Goal: Task Accomplishment & Management: Complete application form

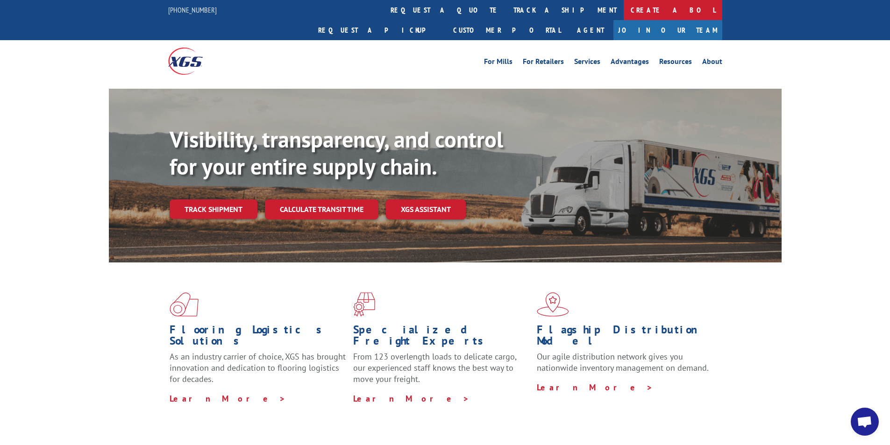
click at [624, 7] on link "Create a BOL" at bounding box center [673, 10] width 99 height 20
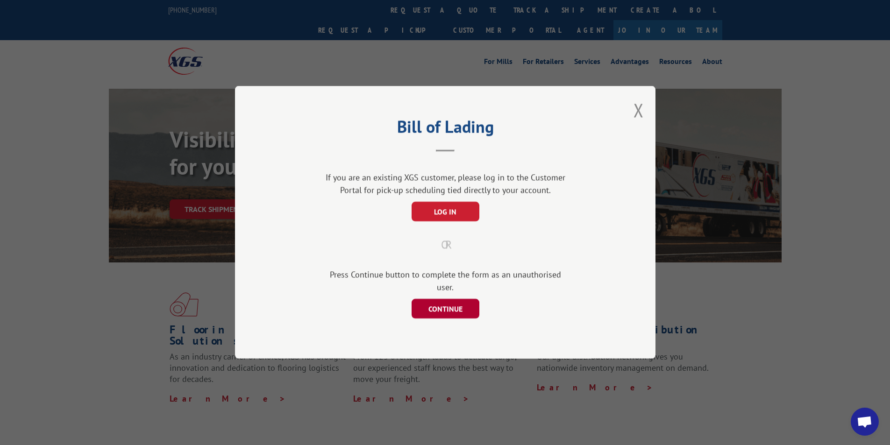
click at [451, 301] on button "CONTINUE" at bounding box center [445, 309] width 68 height 20
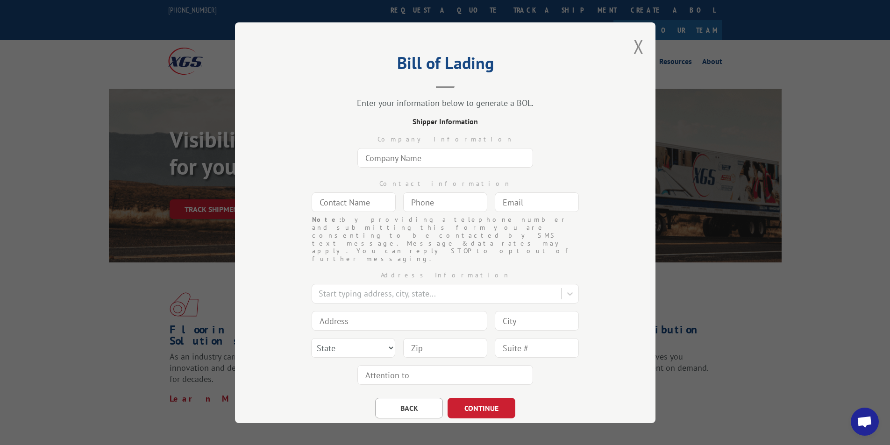
click at [421, 156] on input "text" at bounding box center [445, 158] width 176 height 20
type input "[DOMAIN_NAME] #8119"
type input "ANGEL"
type input "[DOMAIN_NAME][EMAIL_ADDRESS][DOMAIN_NAME]"
type input "[GEOGRAPHIC_DATA]"
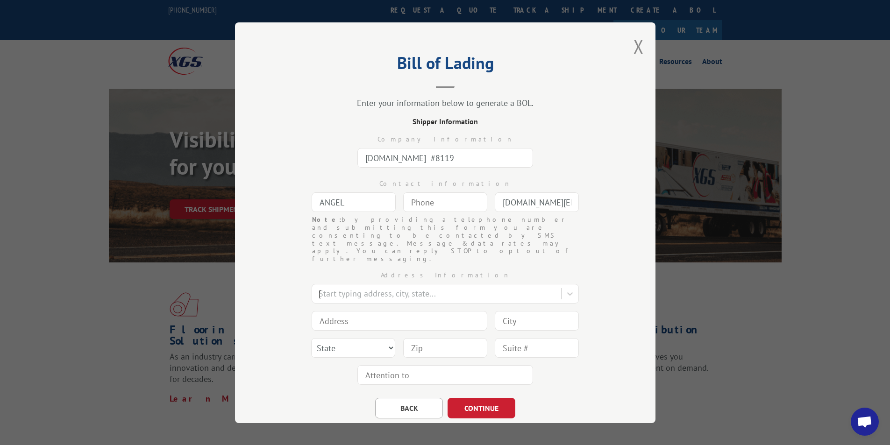
type input "1351 [PERSON_NAME] Cir NW"
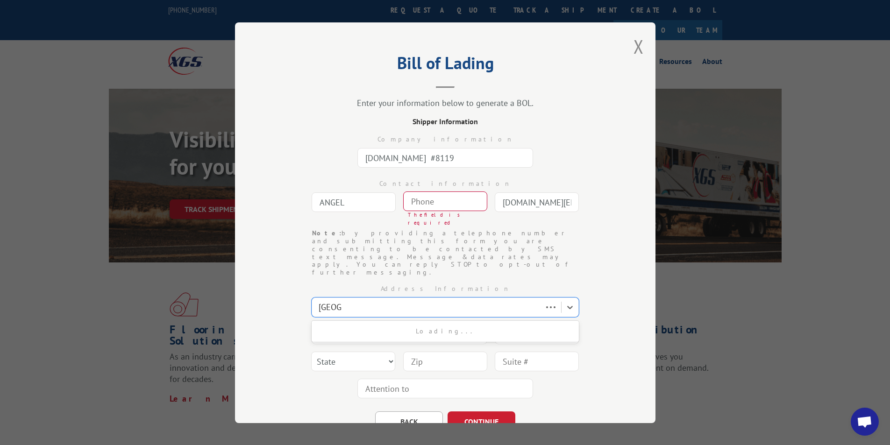
type input "[GEOGRAPHIC_DATA]"
select select "GA"
type input "30165"
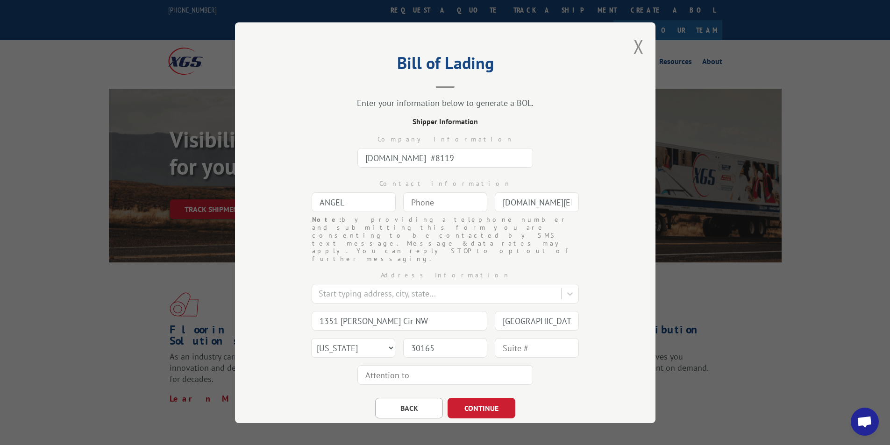
click at [428, 184] on div "Contact information" at bounding box center [445, 184] width 327 height 10
click at [425, 198] on input "(___) ___-____" at bounding box center [445, 202] width 84 height 20
type input "[PHONE_NUMBER]"
click at [475, 398] on button "CONTINUE" at bounding box center [481, 408] width 68 height 21
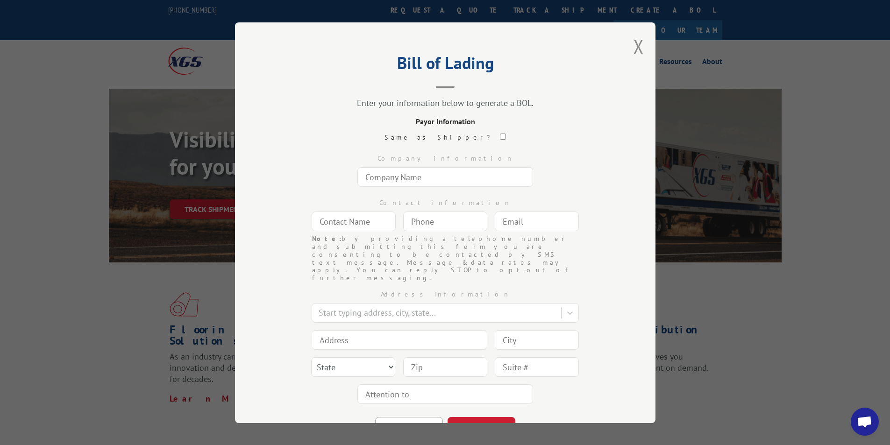
click at [393, 177] on input "text" at bounding box center [445, 177] width 176 height 20
type input "[DOMAIN_NAME] #8119"
type input "FREIGHT PAYABLES"
type input "[DOMAIN_NAME][EMAIL_ADDRESS][DOMAIN_NAME]"
type input "[GEOGRAPHIC_DATA]"
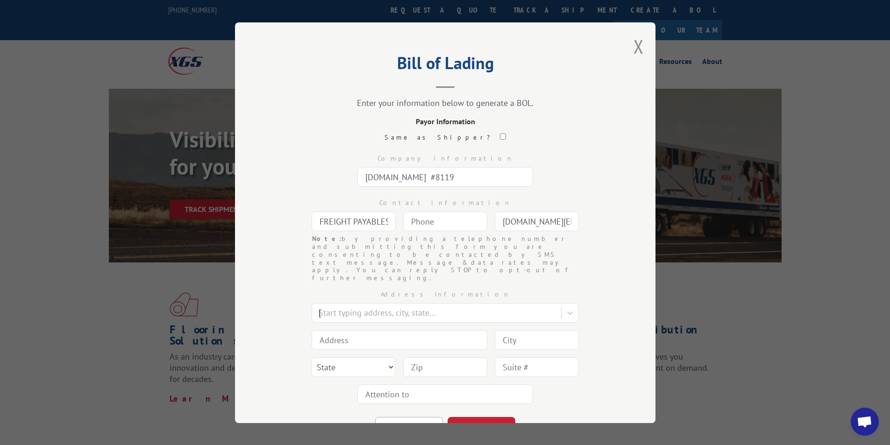
type input "[STREET_ADDRESS]"
type input "[GEOGRAPHIC_DATA]"
select select "GA"
type input "30339"
click at [477, 177] on input "[DOMAIN_NAME] #8119" at bounding box center [445, 177] width 176 height 20
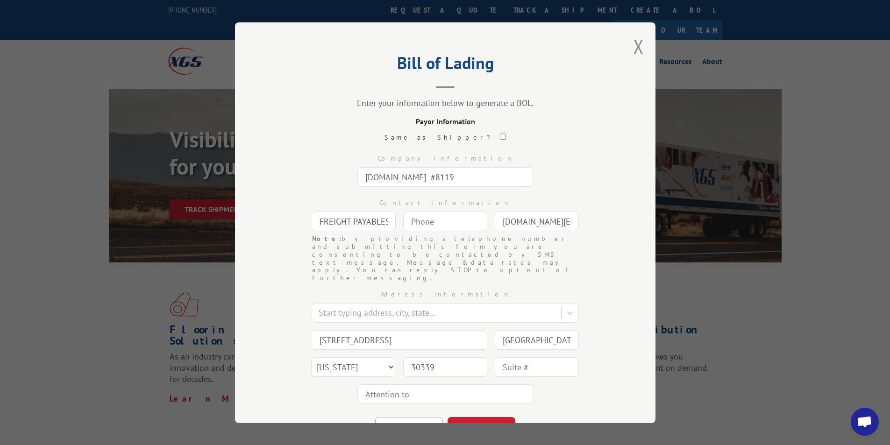
click at [267, 397] on div "Bill of Lading Enter your information below to generate a BOL. Payor Informatio…" at bounding box center [445, 222] width 420 height 401
click at [404, 417] on button "BACK" at bounding box center [409, 427] width 68 height 21
select select "GA"
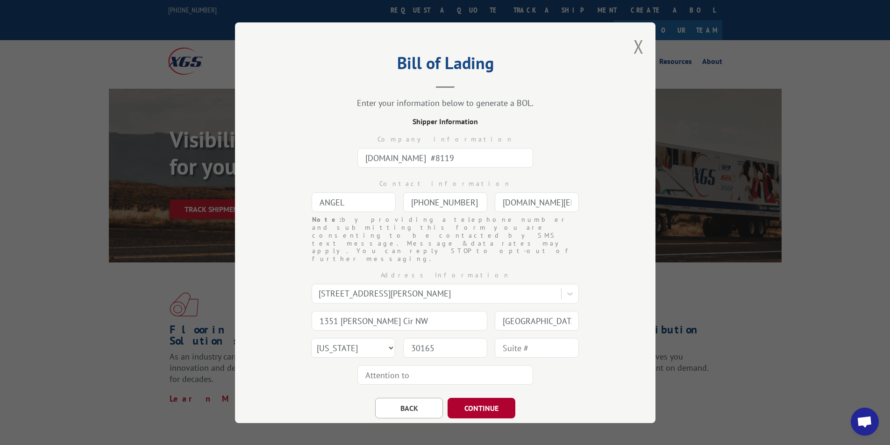
click at [481, 398] on button "CONTINUE" at bounding box center [481, 408] width 68 height 21
select select "GA"
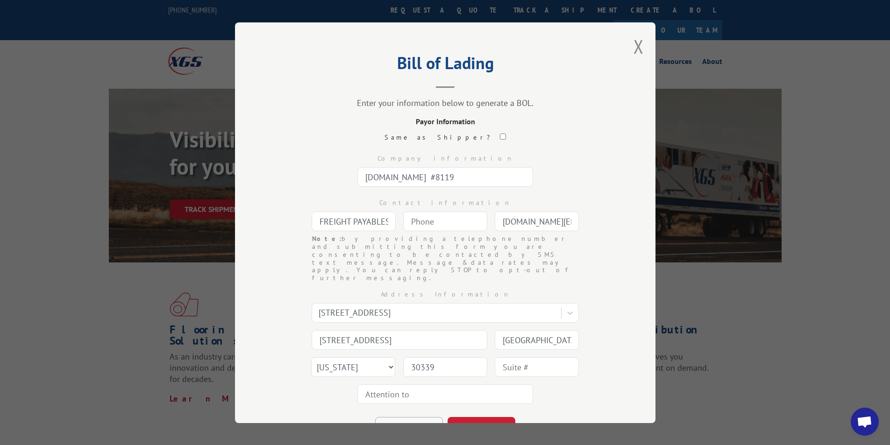
click at [400, 417] on button "BACK" at bounding box center [409, 427] width 68 height 21
select select "GA"
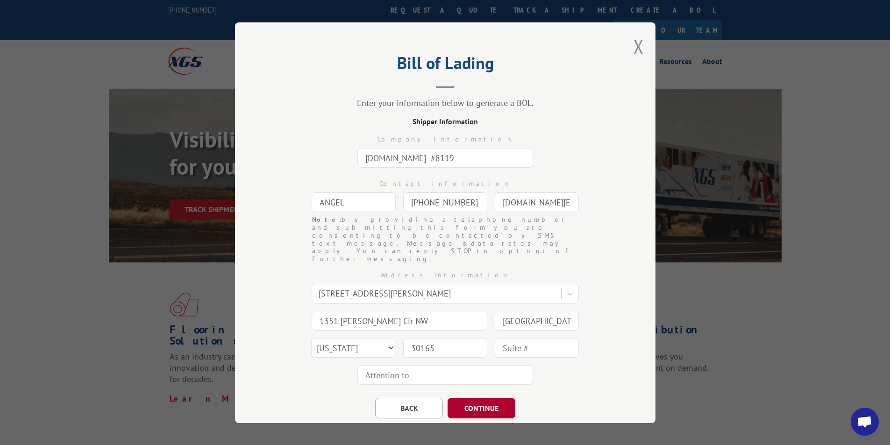
click at [472, 398] on button "CONTINUE" at bounding box center [481, 408] width 68 height 21
select select "GA"
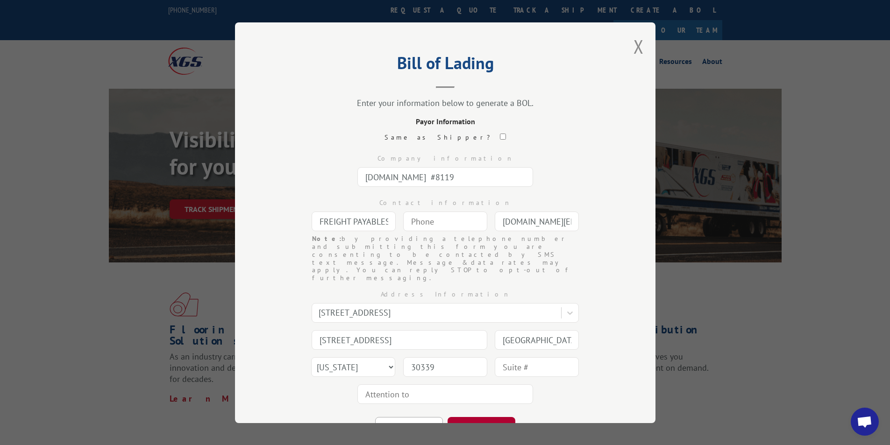
click at [483, 417] on button "CONTINUE" at bounding box center [481, 427] width 68 height 21
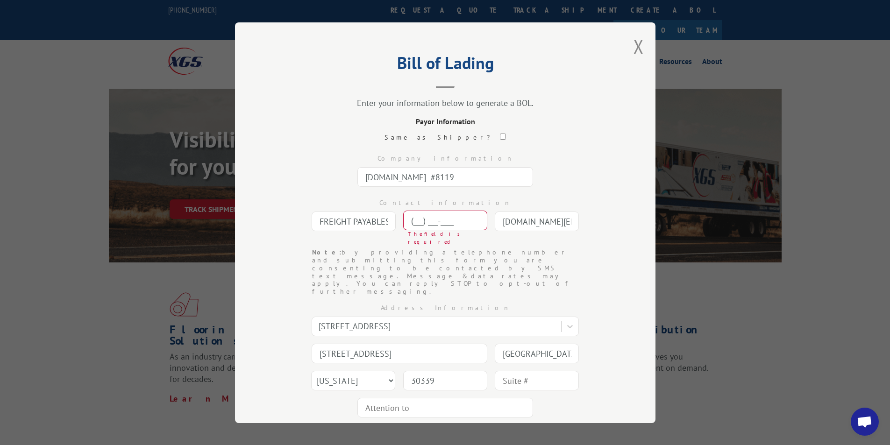
click at [444, 220] on input "(___) ___-____" at bounding box center [445, 221] width 84 height 20
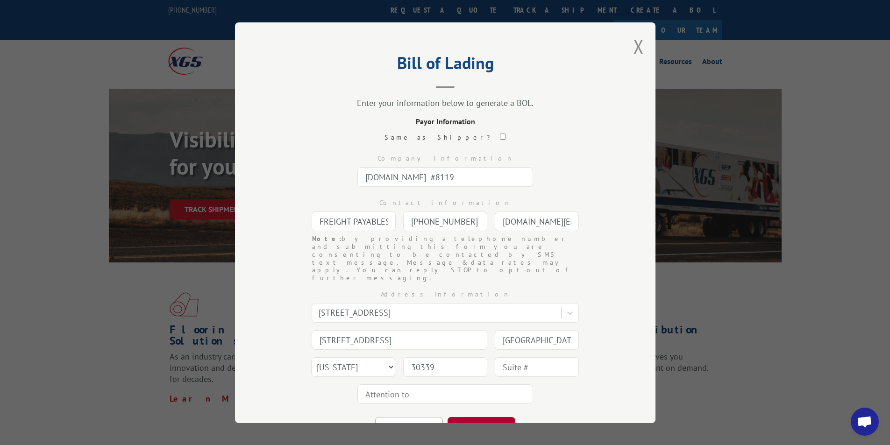
type input "[PHONE_NUMBER]"
click at [473, 417] on button "CONTINUE" at bounding box center [481, 427] width 68 height 21
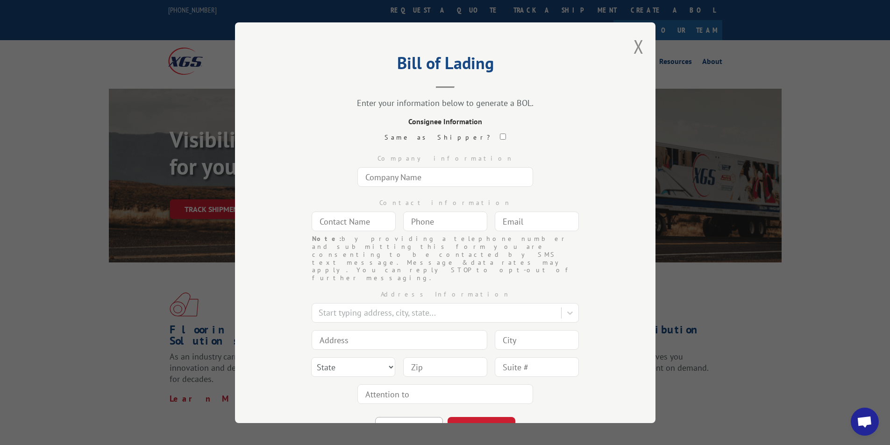
click at [402, 181] on input "text" at bounding box center [445, 177] width 176 height 20
click at [384, 179] on input "text" at bounding box center [445, 177] width 176 height 20
click at [461, 179] on input "text" at bounding box center [445, 177] width 176 height 20
type input "THD SHIP TO STORE #0474"
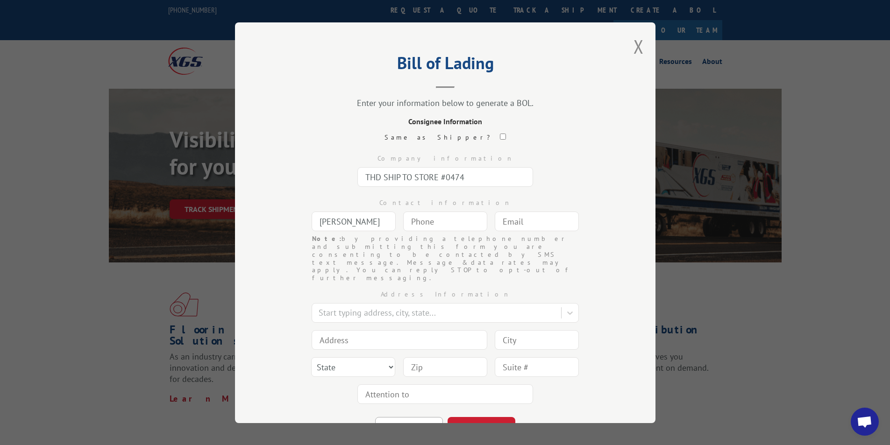
type input "[PERSON_NAME]"
type input "[PHONE_NUMBER]"
type input "[DOMAIN_NAME][EMAIL_ADDRESS][DOMAIN_NAME]"
type input "[GEOGRAPHIC_DATA]"
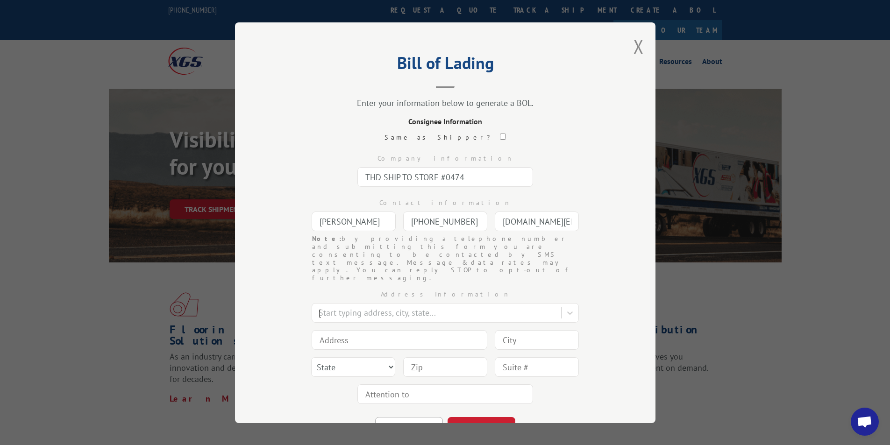
type input "1351 [PERSON_NAME] Cir NW"
type input "[GEOGRAPHIC_DATA]"
select select "GA"
type input "30165"
type input "R"
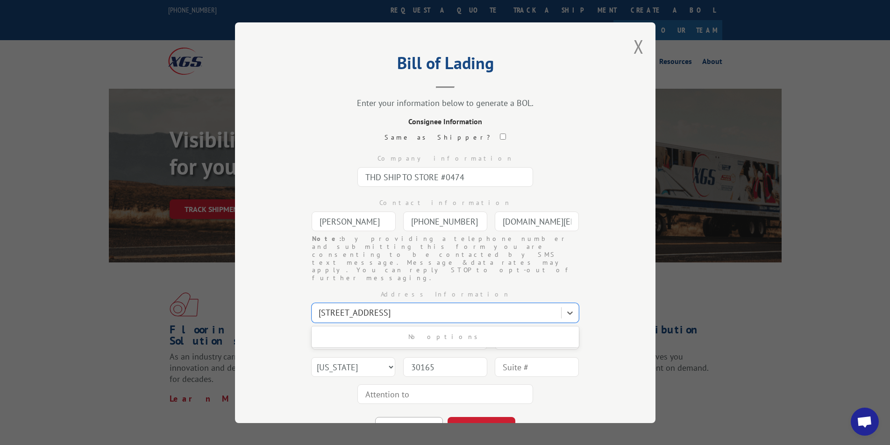
type input "[STREET_ADDRESS]"
click at [322, 306] on div at bounding box center [438, 312] width 238 height 13
type input "[STREET_ADDRESS]"
type input "[GEOGRAPHIC_DATA]"
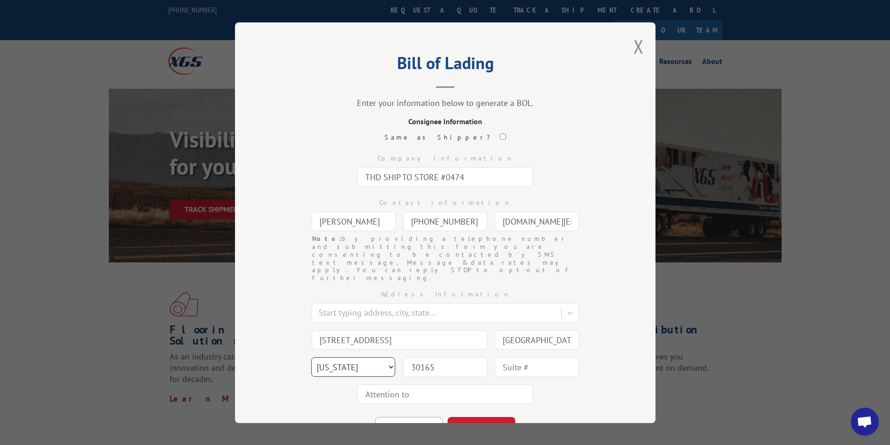
click at [355, 357] on select "State [US_STATE] [US_STATE] [US_STATE] [US_STATE] [US_STATE] [US_STATE] [US_STA…" at bounding box center [353, 367] width 84 height 20
select select "AZ"
click at [311, 357] on select "State [US_STATE] [US_STATE] [US_STATE] [US_STATE] [US_STATE] [US_STATE] [US_STA…" at bounding box center [353, 367] width 84 height 20
click at [447, 357] on input "30165" at bounding box center [445, 367] width 84 height 20
type input "3"
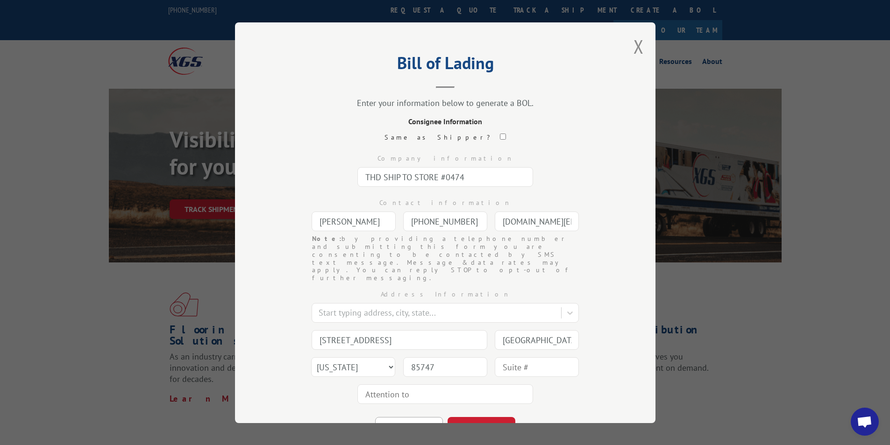
type input "85747"
click at [482, 417] on button "CONTINUE" at bounding box center [481, 427] width 68 height 21
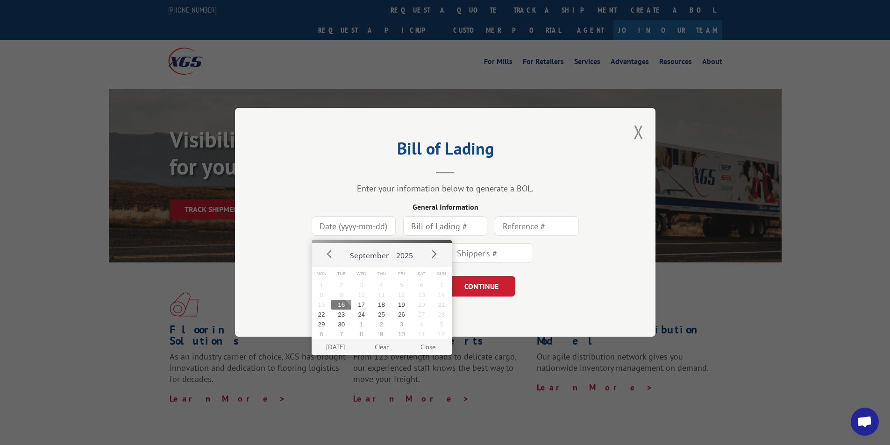
click at [367, 231] on input at bounding box center [354, 227] width 84 height 20
click at [360, 306] on button "17" at bounding box center [361, 305] width 20 height 10
click at [375, 230] on input "[DATE]" at bounding box center [354, 227] width 84 height 20
type input "[DATE]"
click at [340, 304] on button "16" at bounding box center [341, 305] width 20 height 10
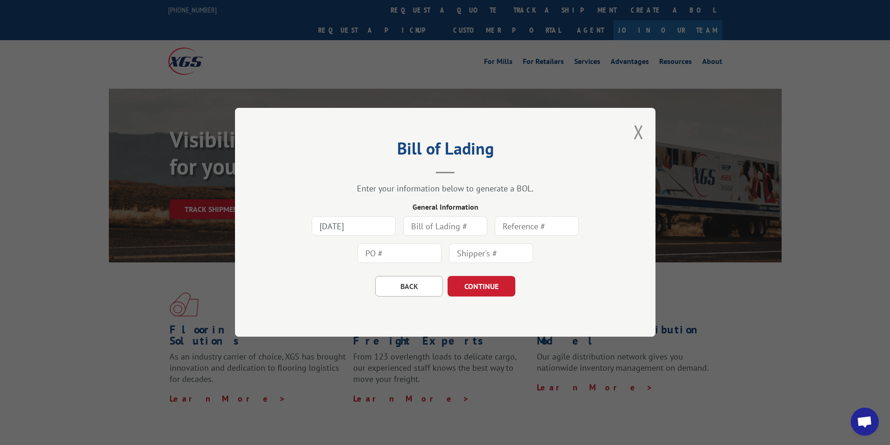
click at [455, 223] on input "text" at bounding box center [445, 227] width 84 height 20
type input "424938"
click at [372, 253] on input "text" at bounding box center [399, 254] width 84 height 20
type input "74555645"
click at [479, 287] on button "CONTINUE" at bounding box center [481, 287] width 68 height 21
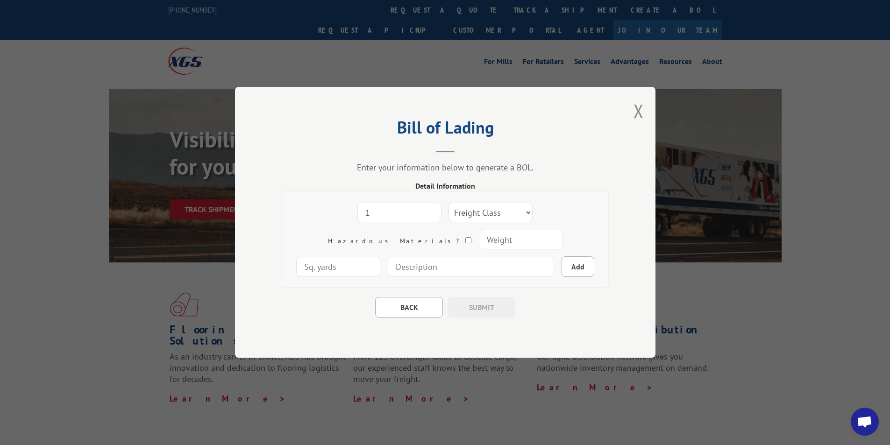
type input "1"
click at [393, 209] on input "1" at bounding box center [399, 213] width 84 height 20
click at [452, 214] on select "Freight Class 50 55 60 65 70 77 85 92 100 110 125 150 175 200 250 300 400 500 C…" at bounding box center [490, 213] width 84 height 20
select select "92"
click at [448, 203] on select "Freight Class 50 55 60 65 70 77 85 92 100 110 125 150 175 200 250 300 400 500 C…" at bounding box center [490, 213] width 84 height 20
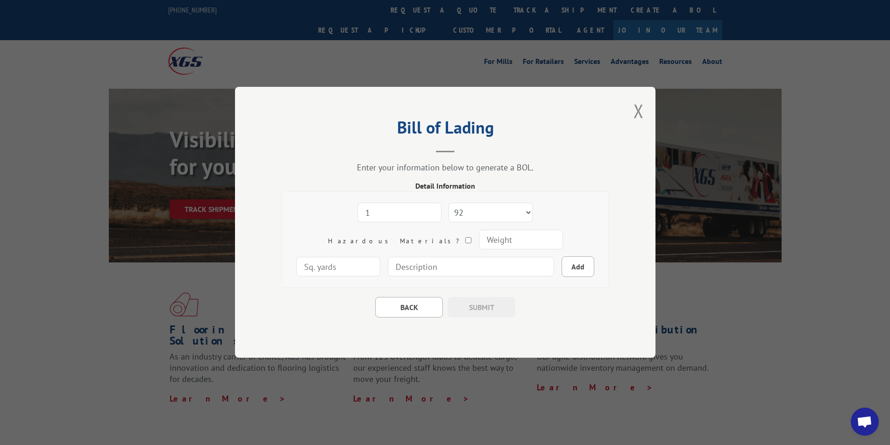
click at [478, 240] on input "number" at bounding box center [520, 240] width 84 height 20
type input "200"
click at [388, 267] on input at bounding box center [471, 267] width 166 height 20
type input "E-COM STRETTA 105" x 31" x 9""
click at [415, 304] on button "BACK" at bounding box center [409, 308] width 68 height 21
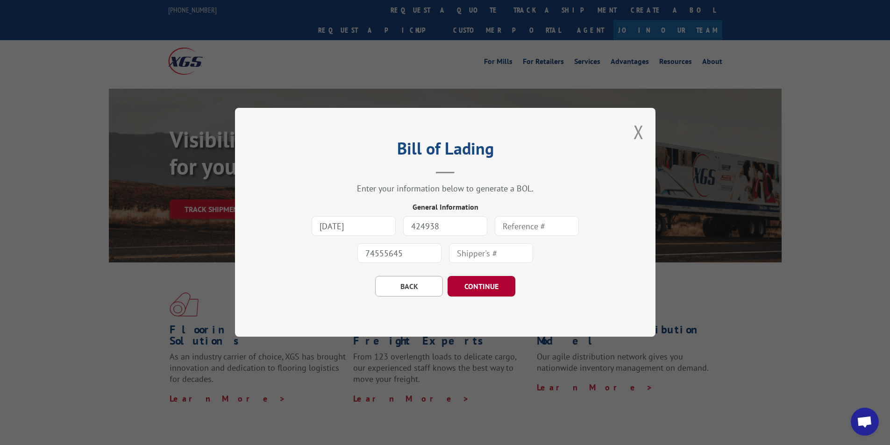
click at [481, 285] on button "CONTINUE" at bounding box center [481, 287] width 68 height 21
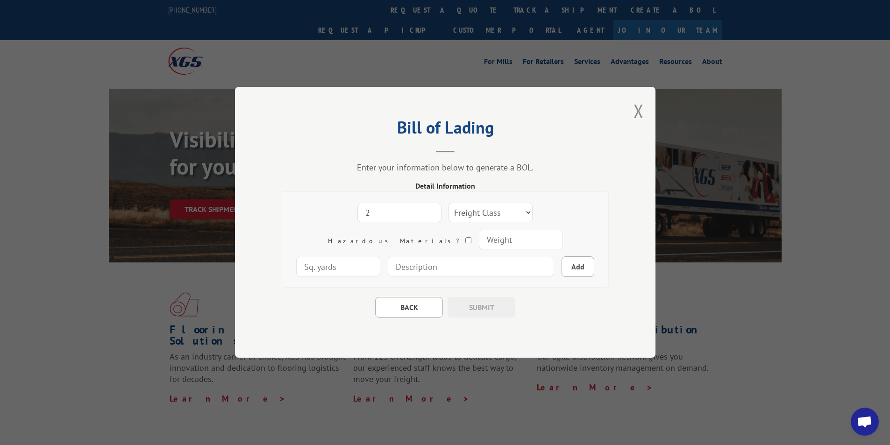
type input "2"
click at [395, 212] on input "2" at bounding box center [399, 213] width 84 height 20
click at [466, 208] on select "Freight Class 50 55 60 65 70 77 85 92 100 110 125 150 175 200 250 300 400 500 C…" at bounding box center [490, 213] width 84 height 20
select select "92"
click at [448, 203] on select "Freight Class 50 55 60 65 70 77 85 92 100 110 125 150 175 200 250 300 400 500 C…" at bounding box center [490, 213] width 84 height 20
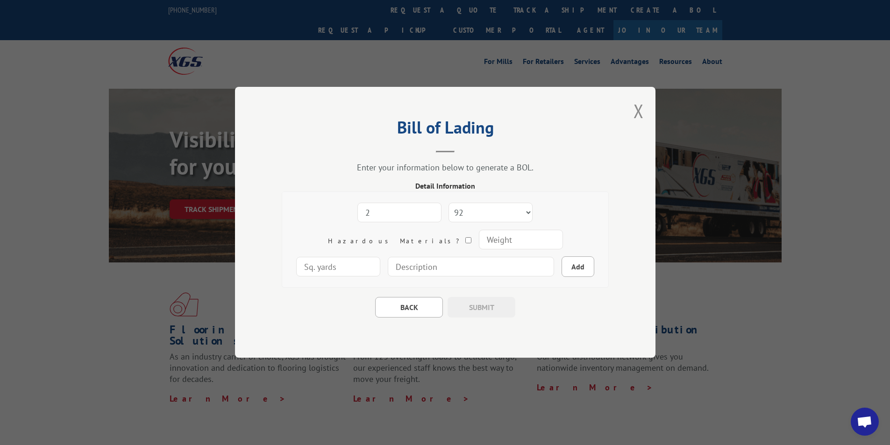
click at [478, 240] on input "number" at bounding box center [520, 240] width 84 height 20
type input "200"
click at [394, 268] on input at bounding box center [471, 267] width 166 height 20
type input "E-COM STRETTA 105" x 31" x 9""
click at [561, 266] on button "Add" at bounding box center [577, 267] width 33 height 21
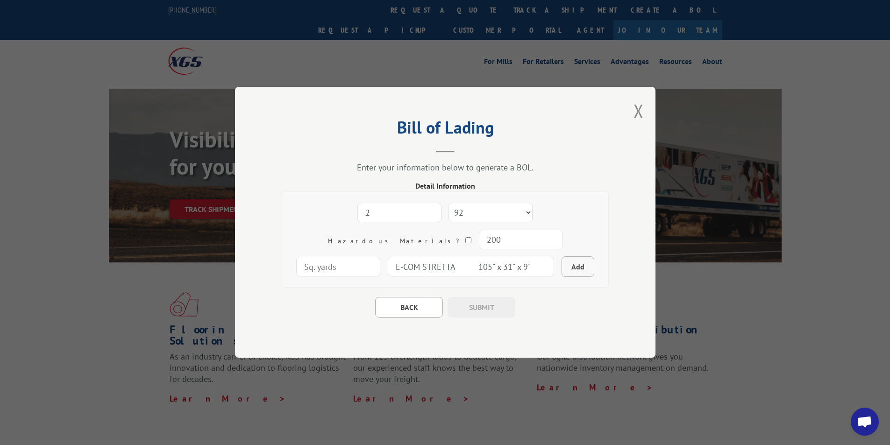
select select
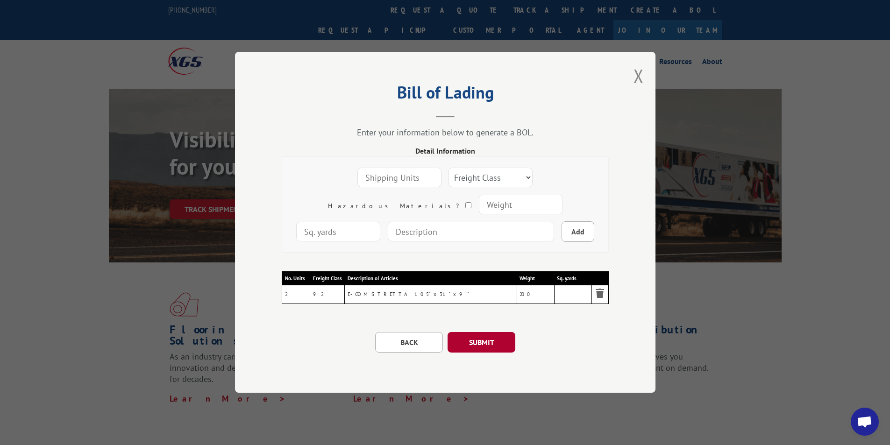
click at [477, 344] on button "SUBMIT" at bounding box center [481, 343] width 68 height 21
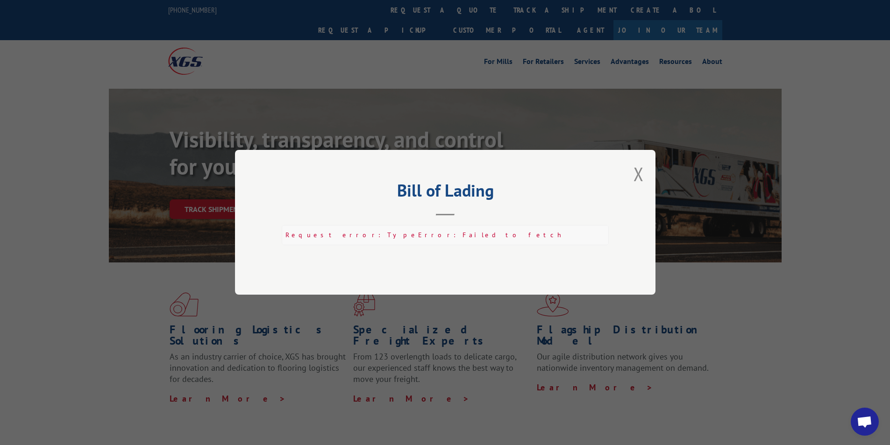
click at [323, 232] on div "Request error: TypeError: Failed to fetch" at bounding box center [445, 236] width 327 height 20
click at [637, 170] on button "Close modal" at bounding box center [638, 174] width 10 height 25
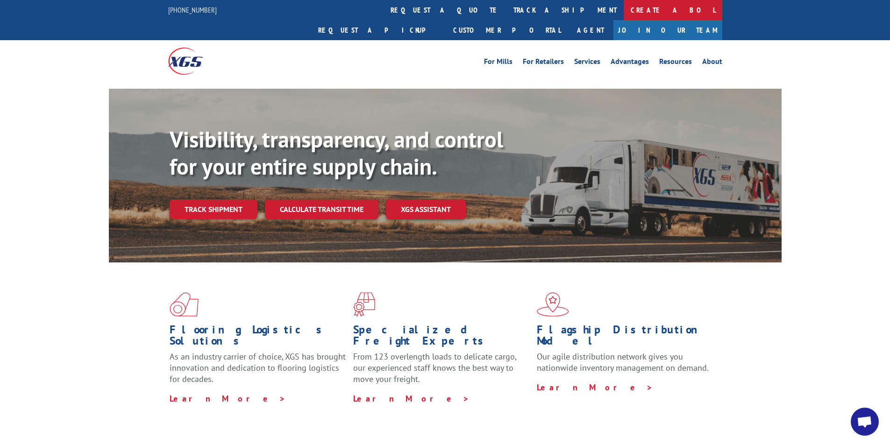
drag, startPoint x: 637, startPoint y: 170, endPoint x: 472, endPoint y: 13, distance: 228.3
click at [624, 13] on link "Create a BOL" at bounding box center [673, 10] width 99 height 20
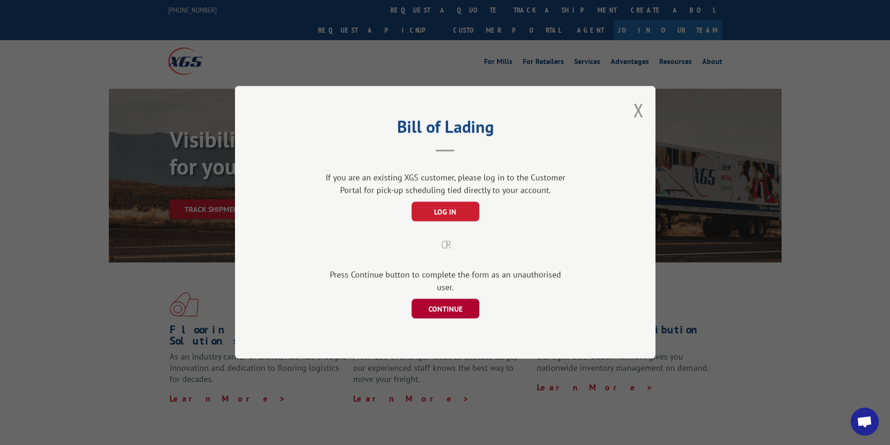
click at [432, 305] on button "CONTINUE" at bounding box center [445, 309] width 68 height 20
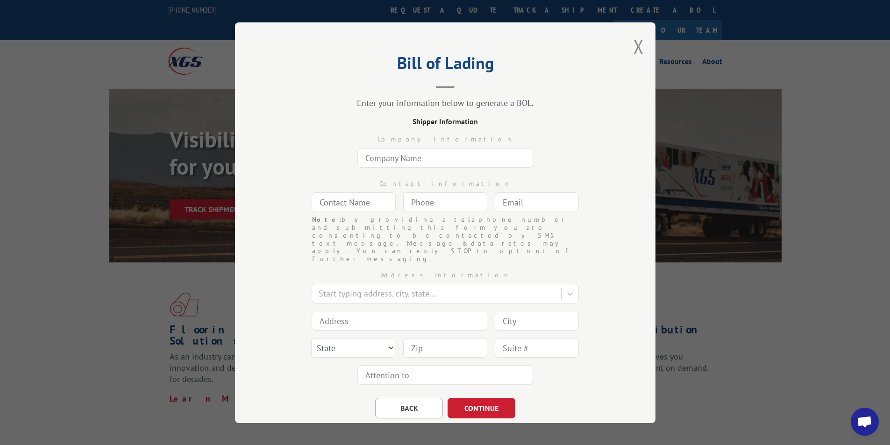
click at [418, 161] on input "text" at bounding box center [445, 158] width 176 height 20
type input "[DOMAIN_NAME] #8119"
type input "ANGEL"
type input "[DOMAIN_NAME][EMAIL_ADDRESS][DOMAIN_NAME]"
type input "[GEOGRAPHIC_DATA]"
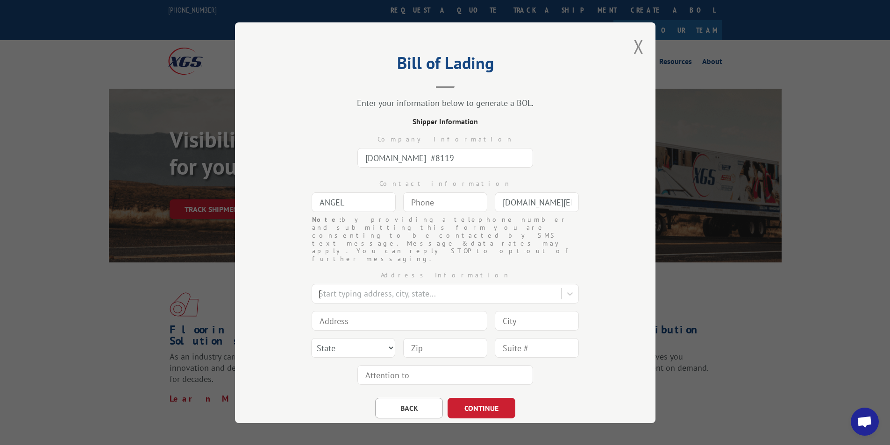
type input "1351 [PERSON_NAME] Cir NW"
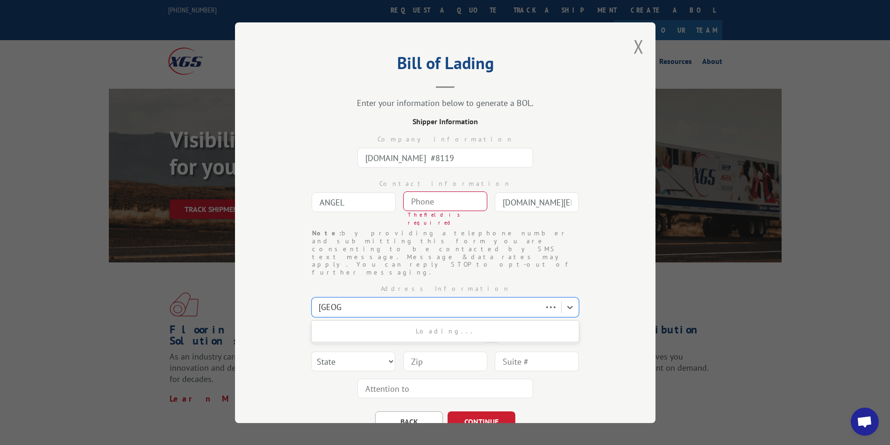
type input "[GEOGRAPHIC_DATA]"
select select "GA"
type input "30165"
type input "(___) ___-____"
click at [439, 198] on input "(___) ___-____" at bounding box center [445, 201] width 84 height 20
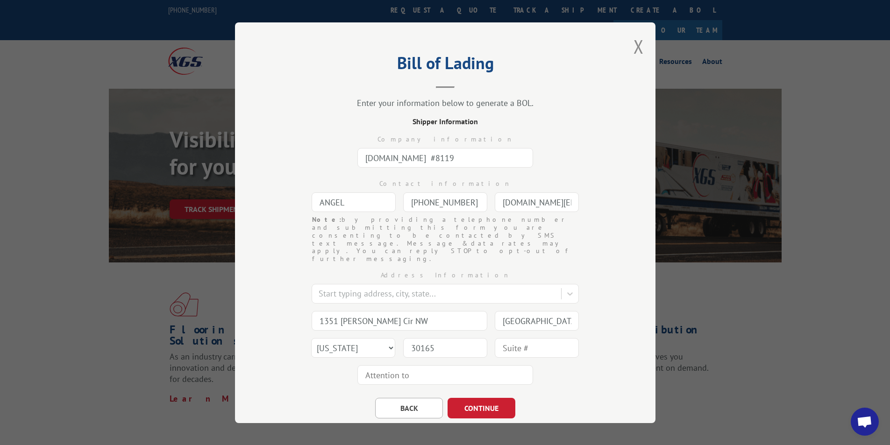
type input "[PHONE_NUMBER]"
click at [456, 398] on button "CONTINUE" at bounding box center [481, 408] width 68 height 21
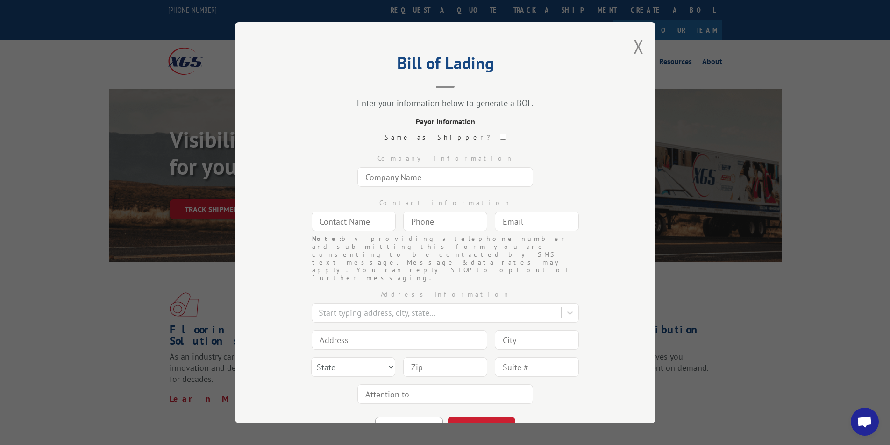
click at [403, 177] on input "text" at bounding box center [445, 177] width 176 height 20
type input "[DOMAIN_NAME] #8119"
type input "FREIGHT PAYABLES"
type input "[DOMAIN_NAME][EMAIL_ADDRESS][DOMAIN_NAME]"
type input "[GEOGRAPHIC_DATA]"
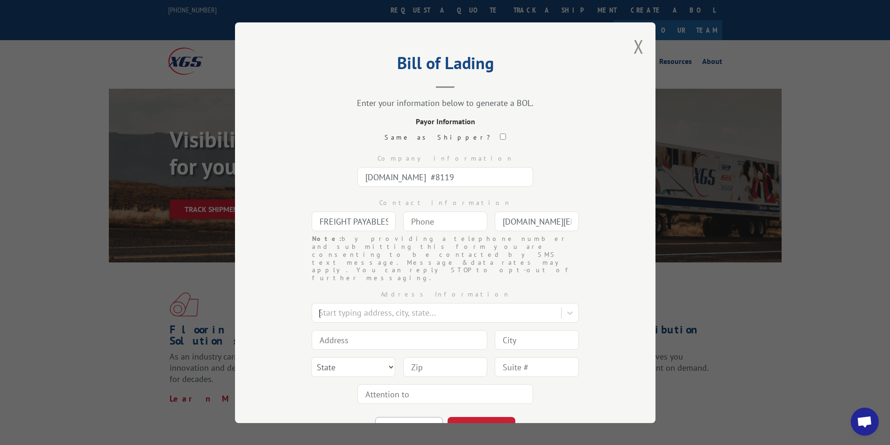
type input "[STREET_ADDRESS]"
type input "[GEOGRAPHIC_DATA]"
select select "GA"
type input "30339"
type input "(___) ___-____"
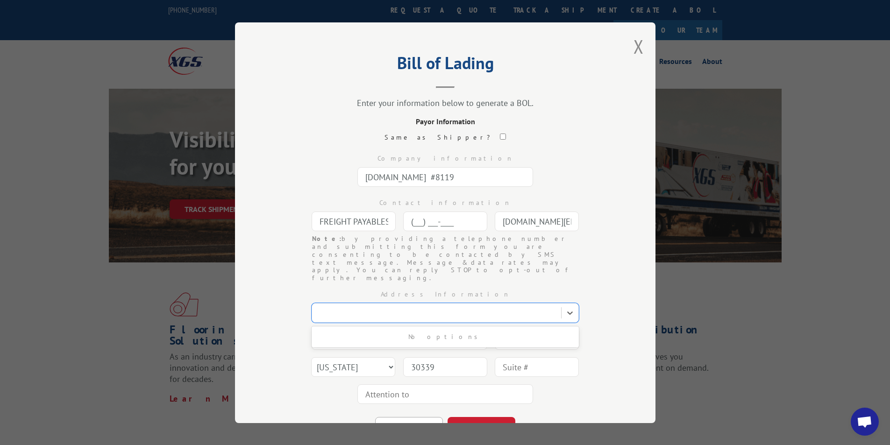
click at [447, 223] on input "(___) ___-____" at bounding box center [445, 222] width 84 height 20
type input "[PHONE_NUMBER]"
click at [475, 417] on button "CONTINUE" at bounding box center [481, 427] width 68 height 21
click at [404, 177] on input "text" at bounding box center [445, 177] width 176 height 20
type input "THD SHIP TO STORE # 0474"
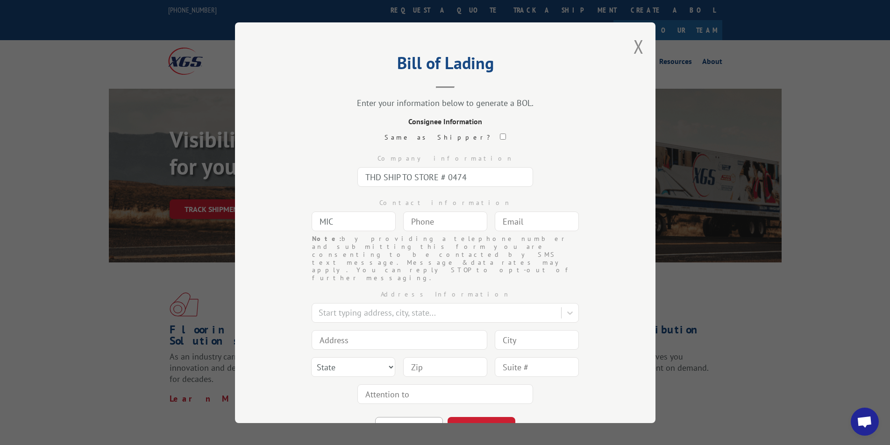
type input "[PERSON_NAME]"
click at [436, 217] on input "(___) ___-____" at bounding box center [445, 222] width 84 height 20
type input "[PHONE_NUMBER]"
click at [510, 222] on input "text" at bounding box center [537, 222] width 84 height 20
type input "[DOMAIN_NAME][EMAIL_ADDRESS][DOMAIN_NAME]"
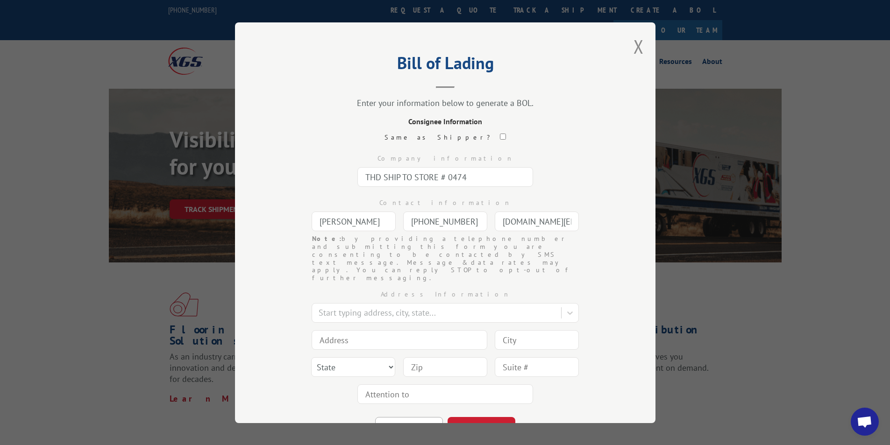
type input "[GEOGRAPHIC_DATA]"
type input "STE 2114"
type input "[GEOGRAPHIC_DATA]"
select select "IA"
type input "51106"
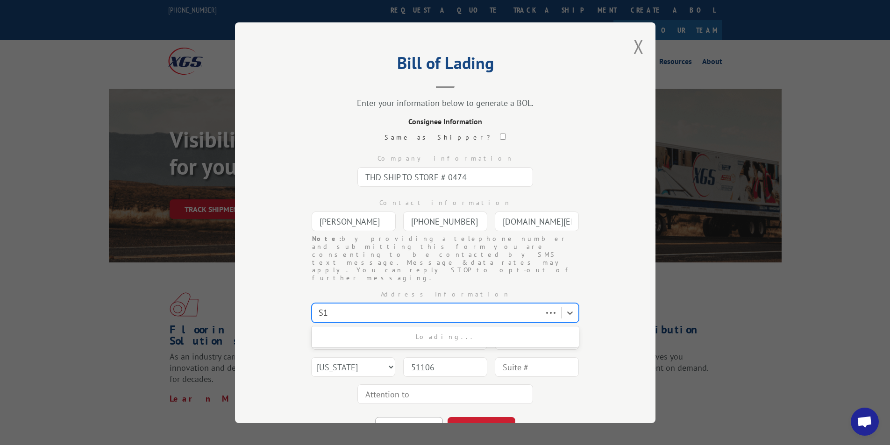
type input "S"
type input "[STREET_ADDRESS][PERSON_NAME]"
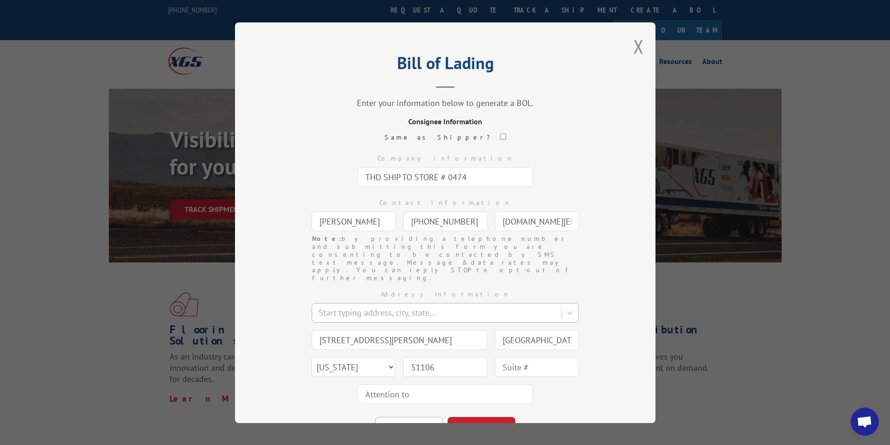
type input "[STREET_ADDRESS][PERSON_NAME]"
type input "[GEOGRAPHIC_DATA]"
select select "AZ"
type input "85747"
click at [488, 417] on button "CONTINUE" at bounding box center [481, 427] width 68 height 21
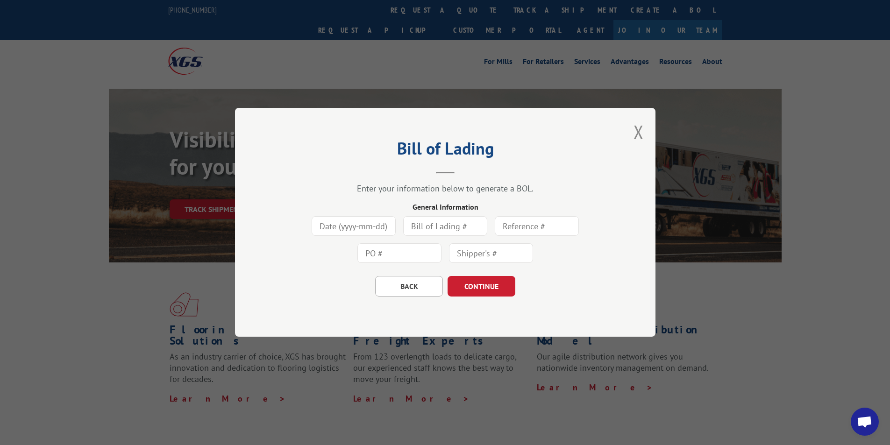
click at [369, 227] on input at bounding box center [354, 227] width 84 height 20
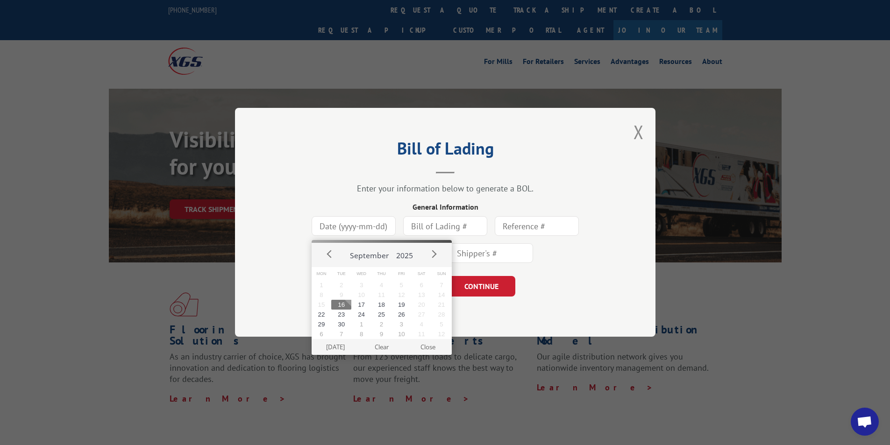
click at [338, 302] on button "16" at bounding box center [341, 305] width 20 height 10
type input "[DATE]"
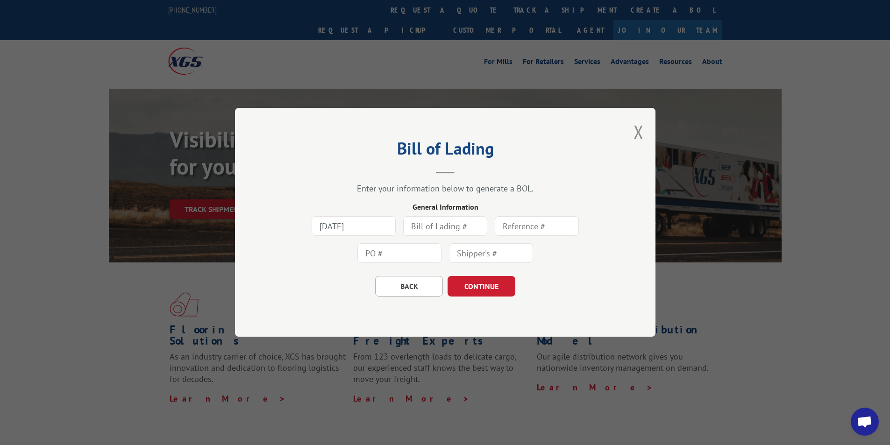
click at [449, 221] on input "text" at bounding box center [445, 227] width 84 height 20
type input "424938"
click at [415, 249] on input "text" at bounding box center [399, 254] width 84 height 20
type input "74555645"
click at [478, 288] on button "CONTINUE" at bounding box center [481, 287] width 68 height 21
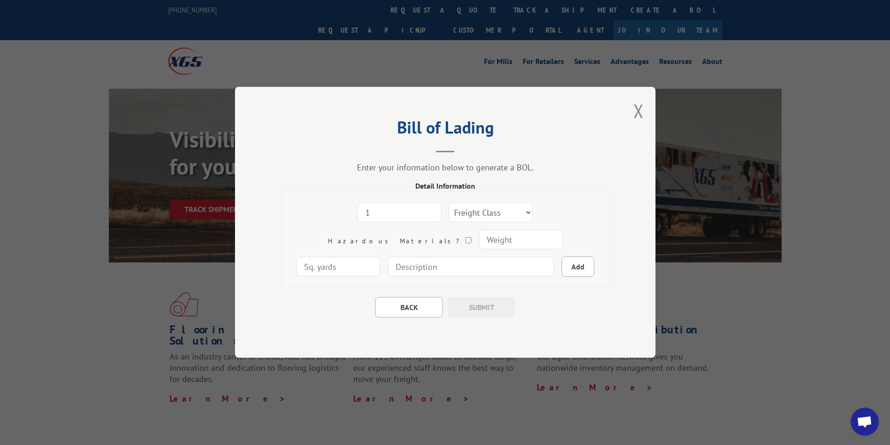
type input "1"
click at [394, 209] on input "1" at bounding box center [399, 213] width 84 height 20
click at [492, 211] on select "Freight Class 50 55 60 65 70 77 85 92 100 110 125 150 175 200 250 300 400 500 C…" at bounding box center [490, 213] width 84 height 20
select select "92"
click at [448, 203] on select "Freight Class 50 55 60 65 70 77 85 92 100 110 125 150 175 200 250 300 400 500 C…" at bounding box center [490, 213] width 84 height 20
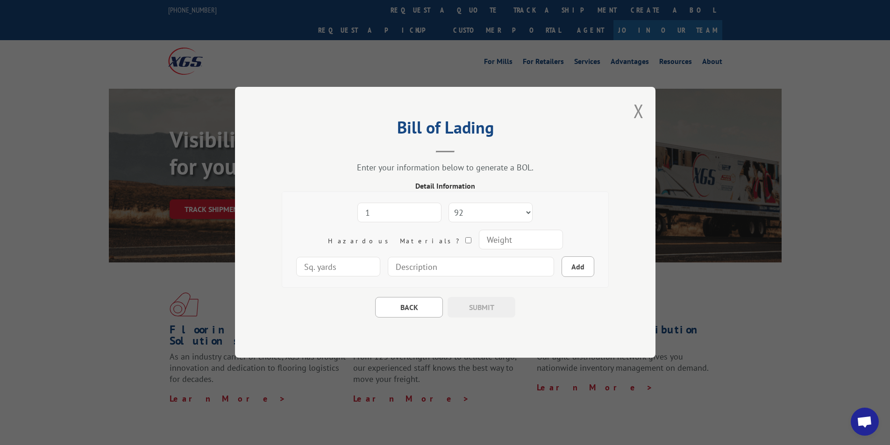
click at [478, 239] on input "number" at bounding box center [520, 240] width 84 height 20
type input "200"
click at [389, 268] on input at bounding box center [471, 267] width 166 height 20
type input "E-COM STRETTA 105" x 31" x 9""
click at [561, 265] on button "Add" at bounding box center [577, 267] width 33 height 21
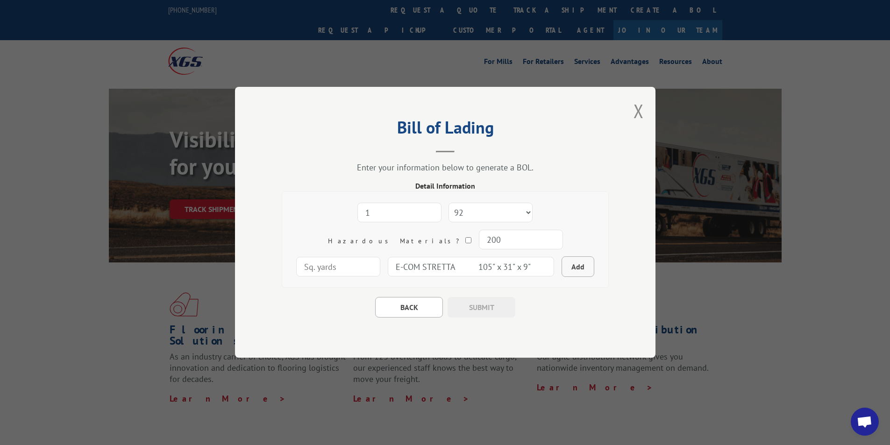
select select
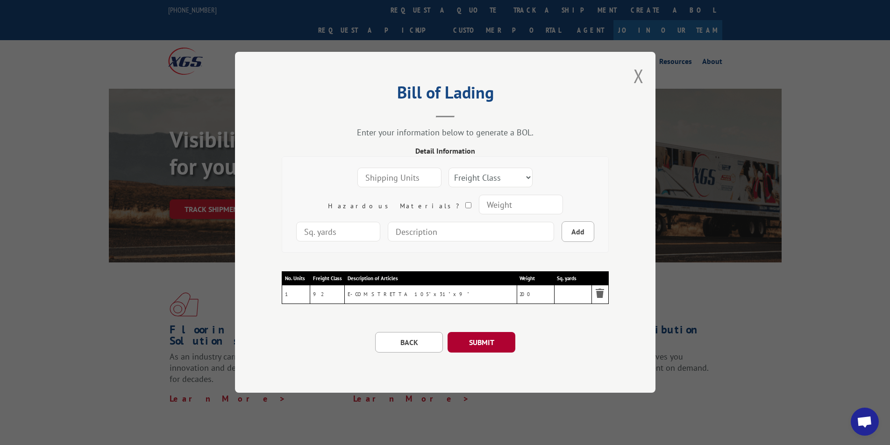
click at [484, 340] on button "SUBMIT" at bounding box center [481, 343] width 68 height 21
